Goal: Task Accomplishment & Management: Use online tool/utility

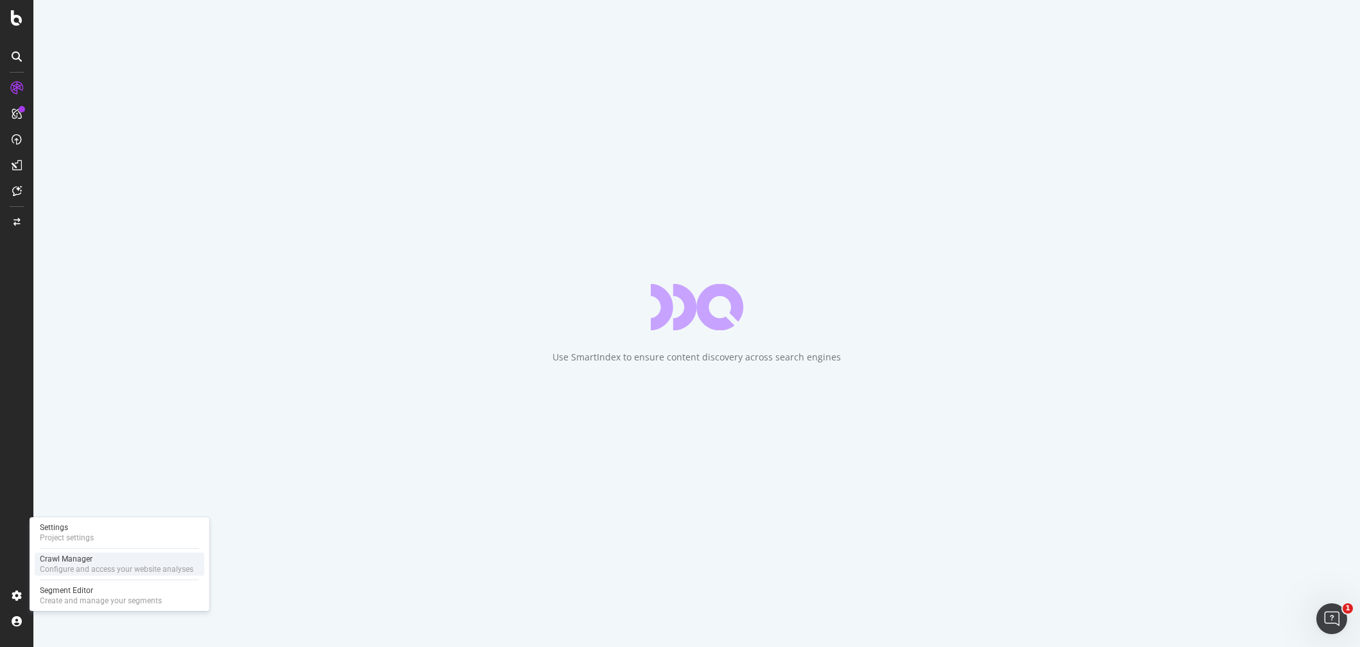
click at [75, 553] on div "Settings Project settings Crawl Manager Configure and access your website analy…" at bounding box center [120, 564] width 180 height 94
click at [69, 565] on div "Configure and access your website analyses" at bounding box center [117, 569] width 154 height 10
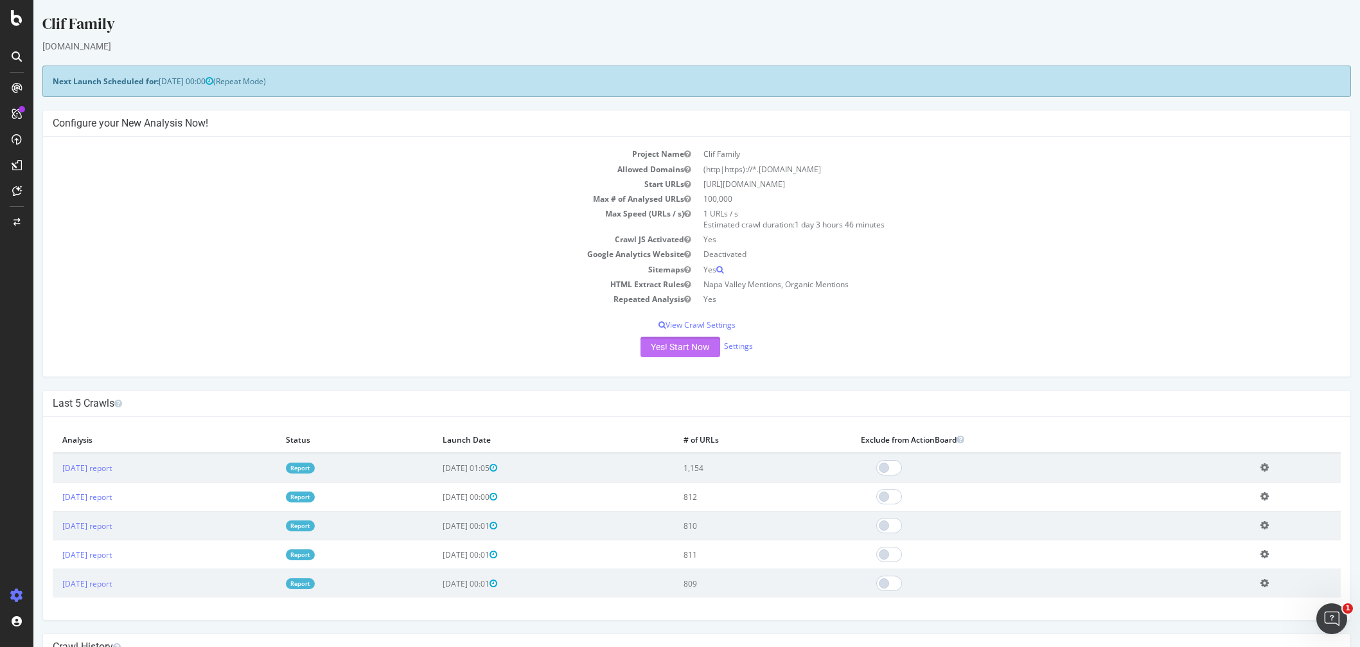
click at [687, 351] on button "Yes! Start Now" at bounding box center [681, 347] width 80 height 21
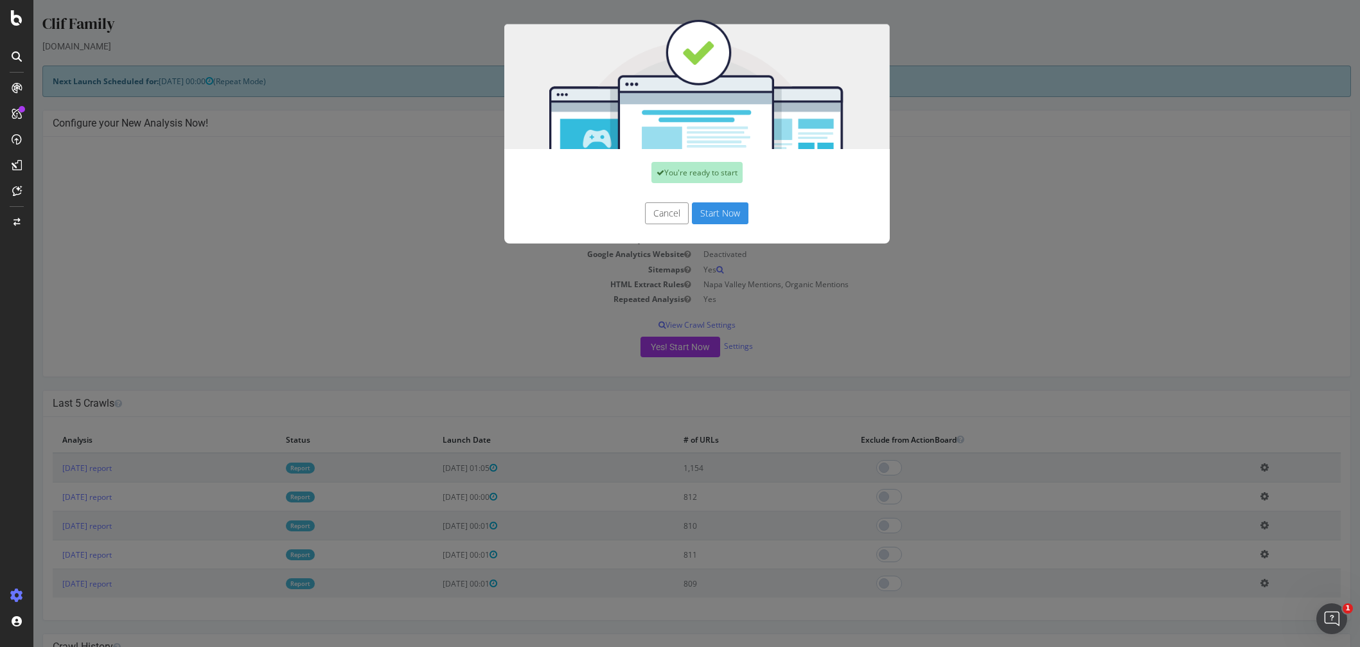
click at [725, 215] on button "Start Now" at bounding box center [720, 213] width 57 height 22
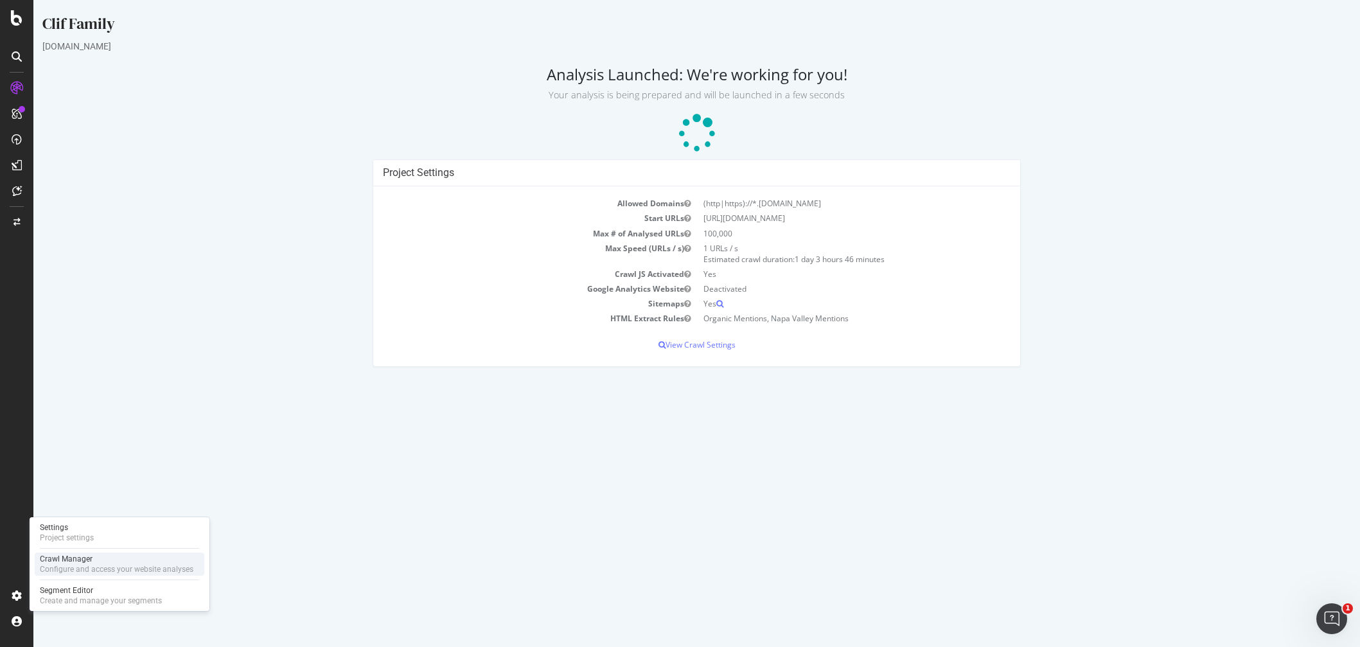
click at [94, 561] on div "Crawl Manager" at bounding box center [117, 559] width 154 height 10
